Goal: Task Accomplishment & Management: Use online tool/utility

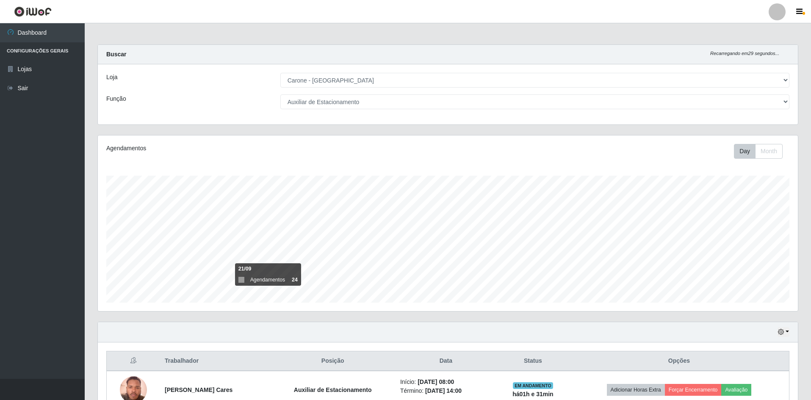
select select "528"
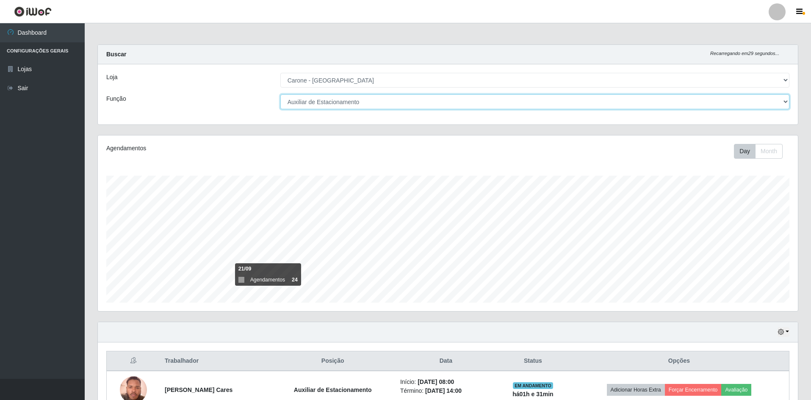
click at [784, 102] on select "[Selecione...] Auxiliar de Depósito Auxiliar de Depósito + Auxiliar de Depósito…" at bounding box center [534, 101] width 509 height 15
select select "1"
click at [280, 94] on select "[Selecione...] Auxiliar de Depósito Auxiliar de Depósito + Auxiliar de Depósito…" at bounding box center [534, 101] width 509 height 15
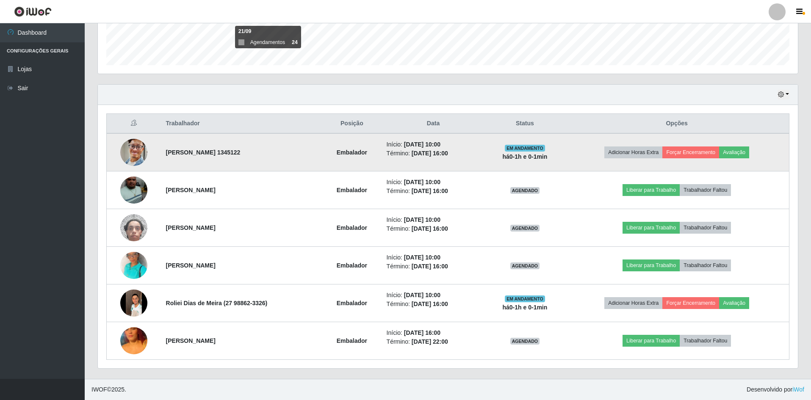
scroll to position [195, 0]
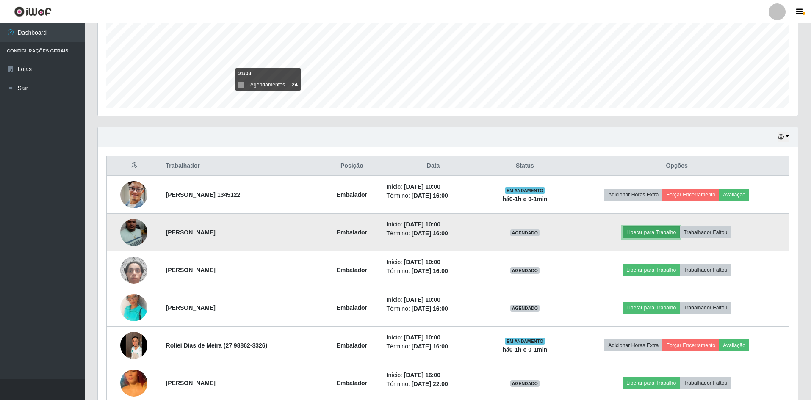
click at [660, 234] on button "Liberar para Trabalho" at bounding box center [651, 233] width 57 height 12
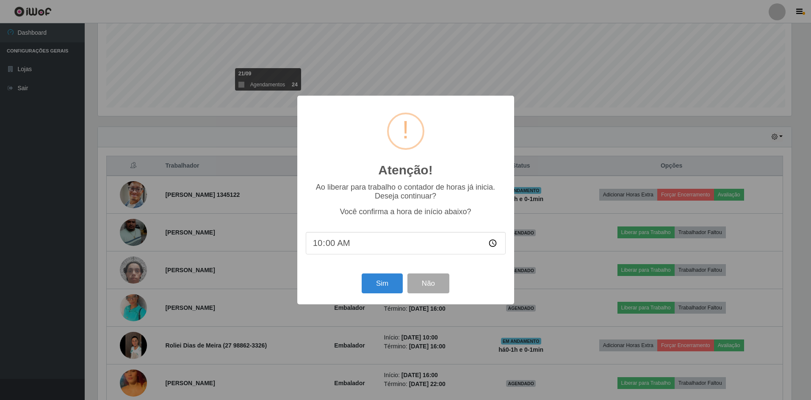
scroll to position [176, 696]
click at [391, 289] on button "Sim" at bounding box center [383, 284] width 41 height 20
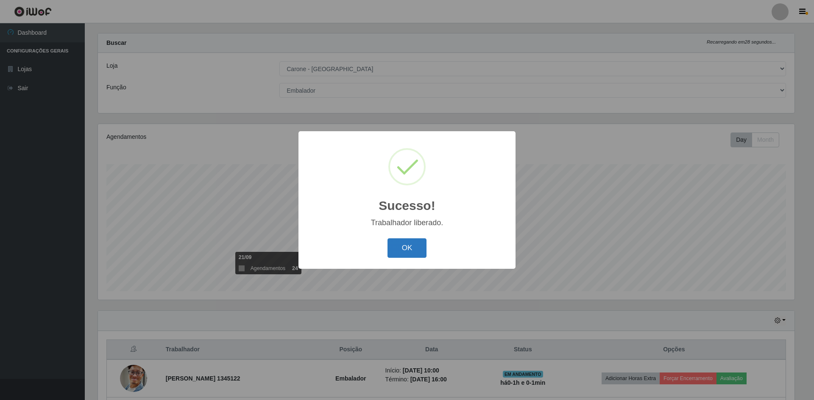
click at [411, 252] on button "OK" at bounding box center [406, 249] width 39 height 20
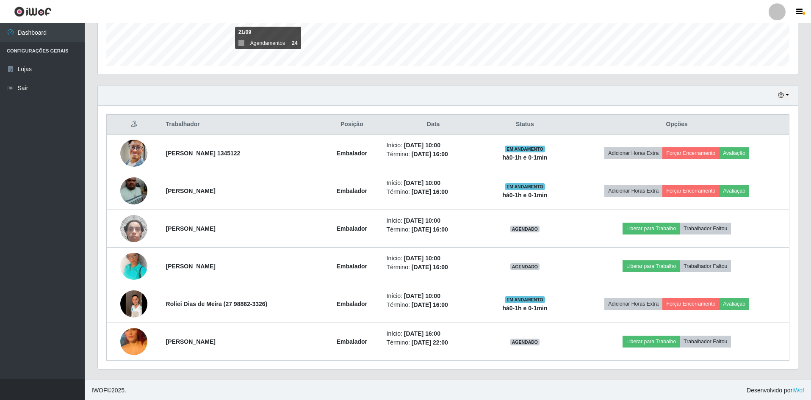
scroll to position [238, 0]
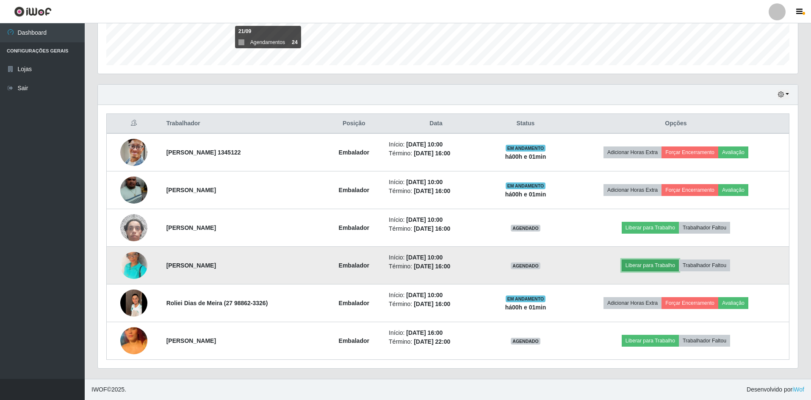
click at [656, 269] on button "Liberar para Trabalho" at bounding box center [650, 266] width 57 height 12
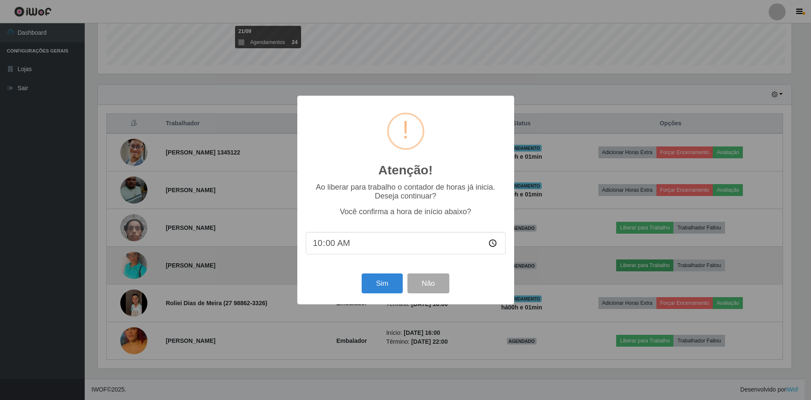
scroll to position [176, 696]
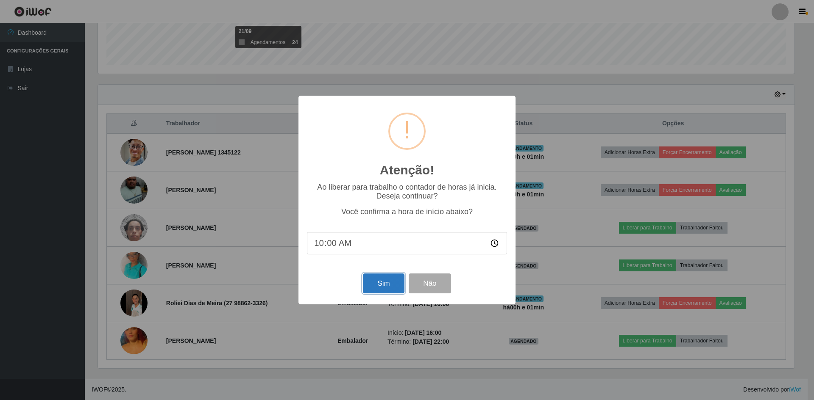
click at [386, 278] on button "Sim" at bounding box center [383, 284] width 41 height 20
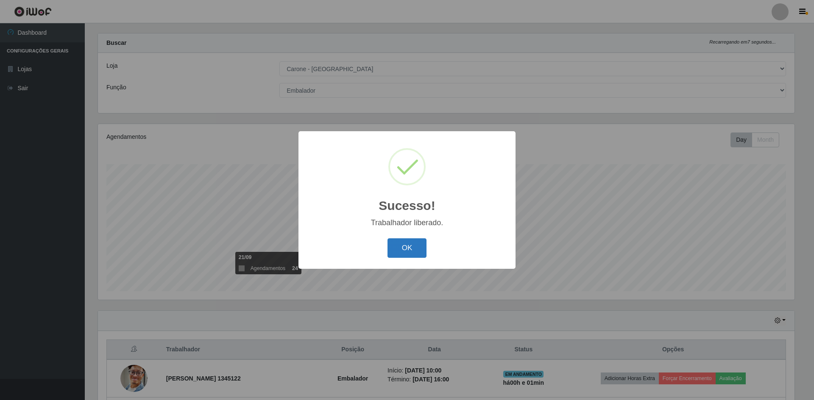
click at [408, 246] on button "OK" at bounding box center [406, 249] width 39 height 20
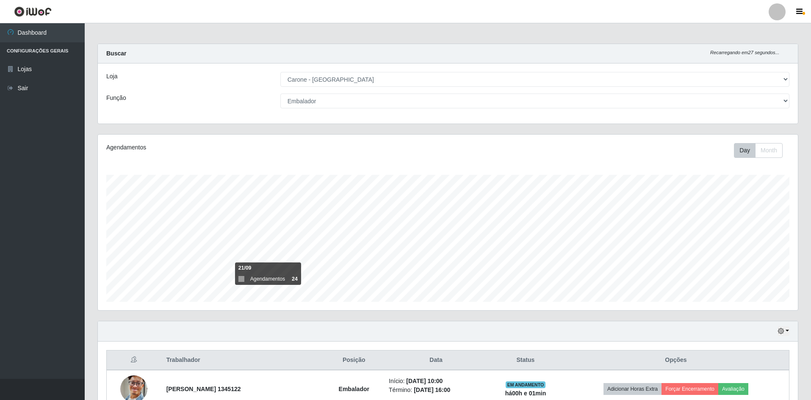
scroll to position [0, 0]
